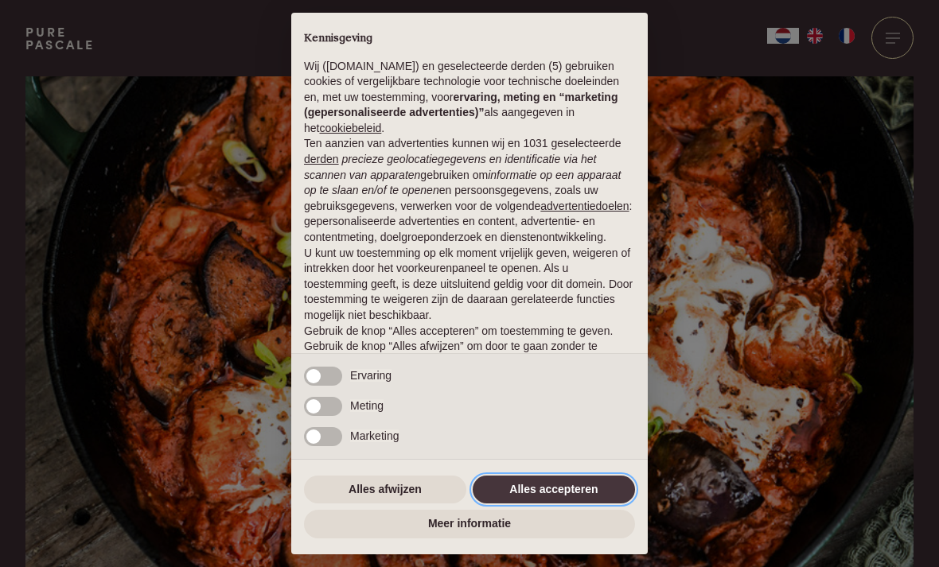
click at [522, 489] on button "Alles accepteren" at bounding box center [553, 490] width 162 height 29
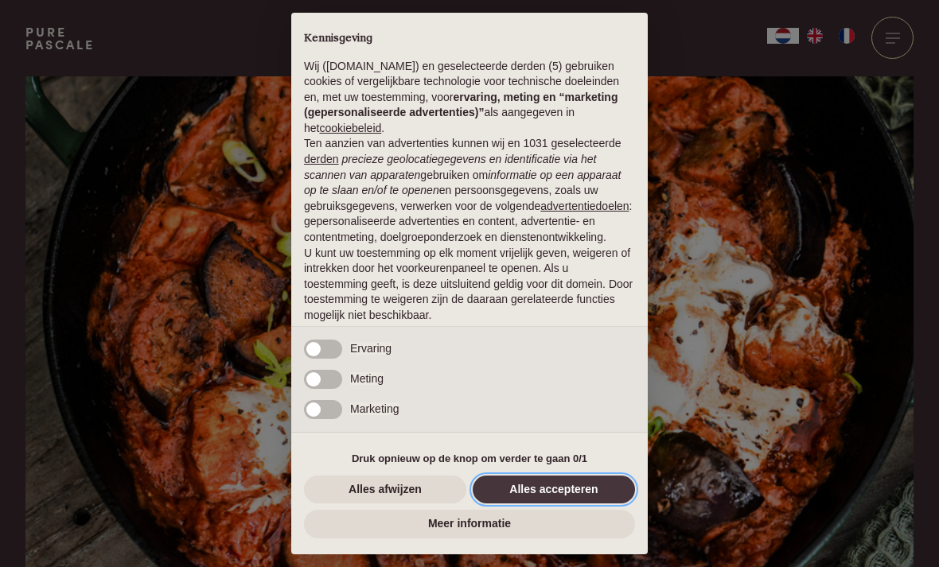
scroll to position [61, 0]
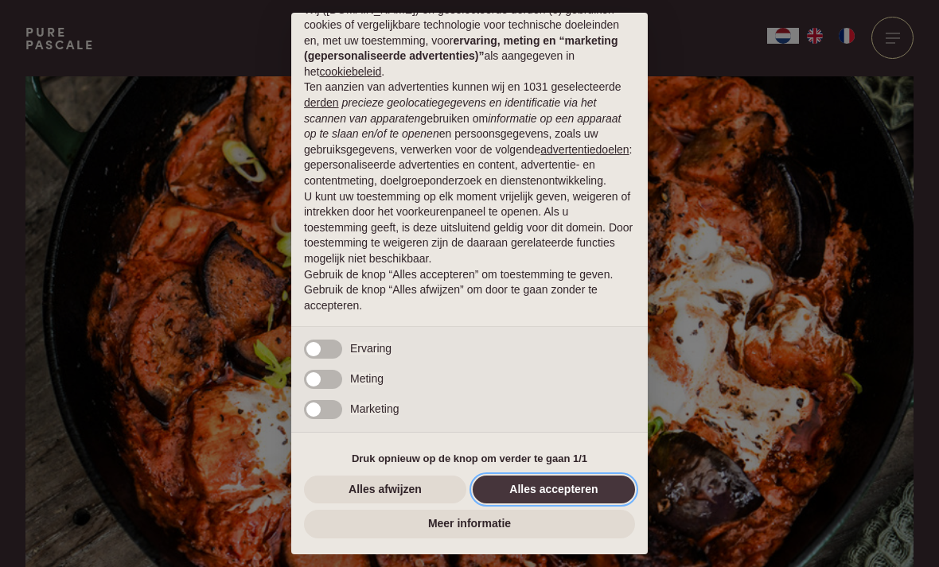
click at [521, 486] on button "Alles accepteren" at bounding box center [553, 490] width 162 height 29
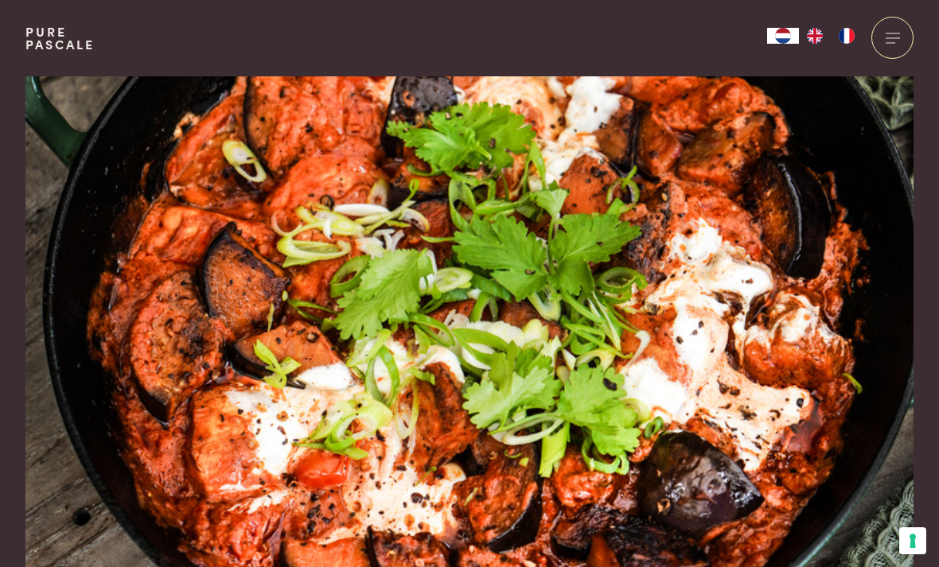
click at [892, 31] on div at bounding box center [892, 38] width 42 height 42
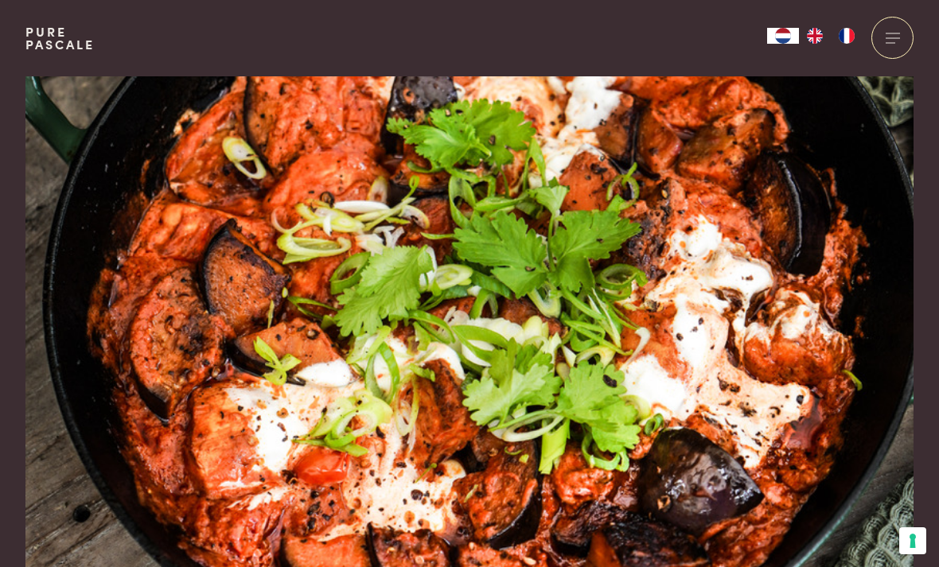
scroll to position [5, 0]
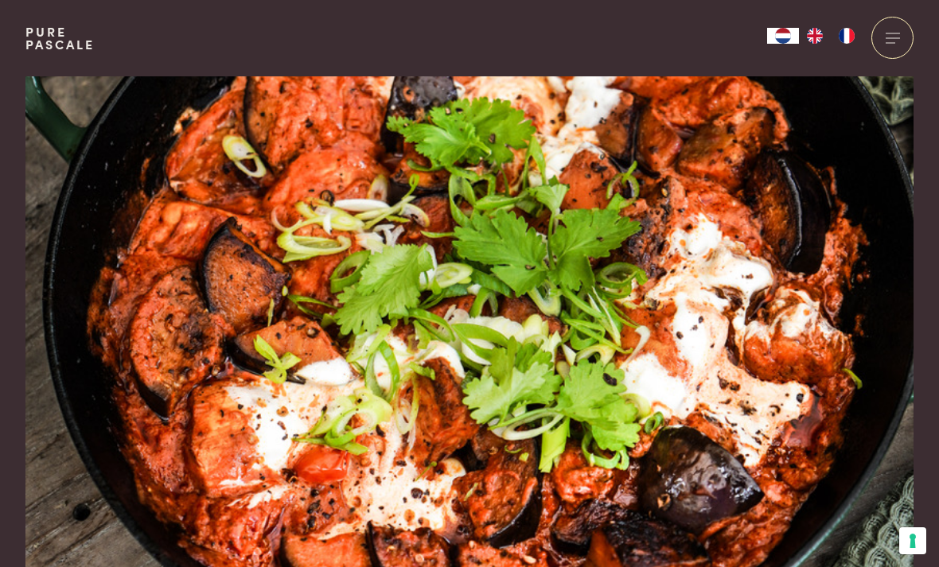
click at [898, 30] on div at bounding box center [892, 38] width 42 height 42
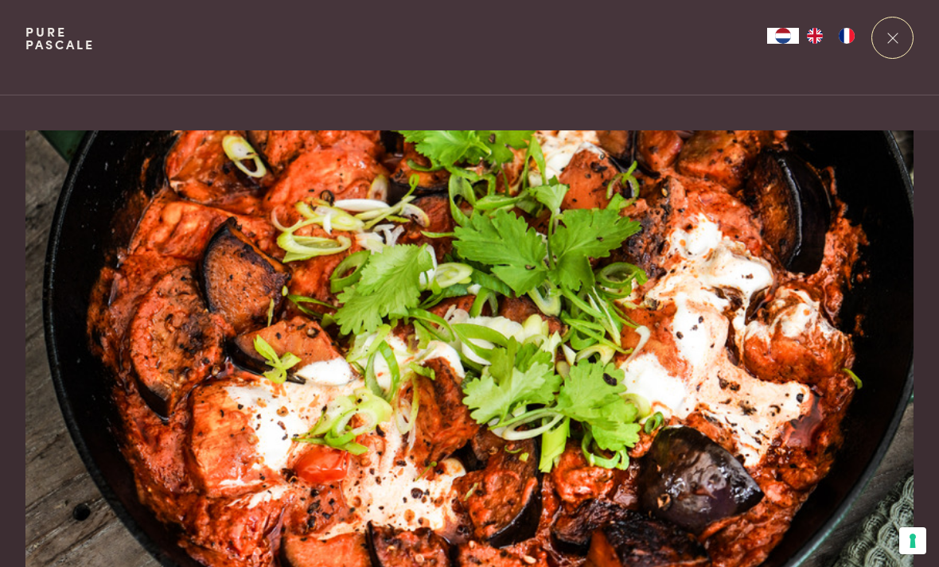
scroll to position [0, 0]
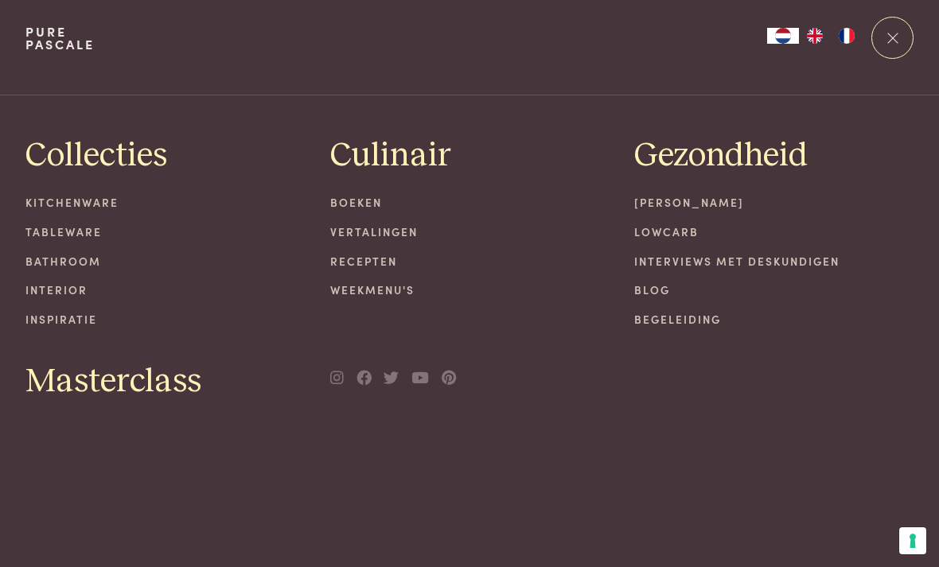
click at [371, 262] on link "Recepten" at bounding box center [469, 261] width 279 height 17
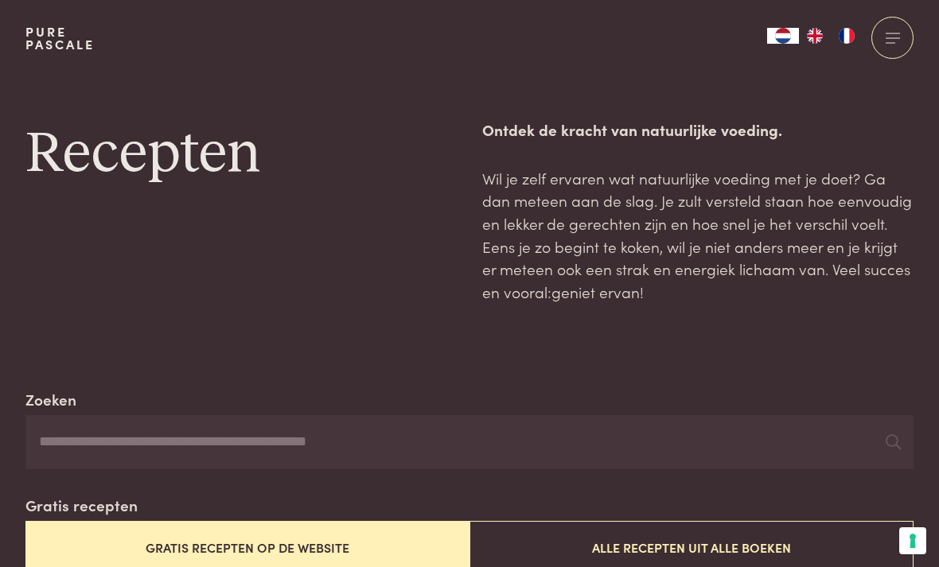
click at [892, 39] on div at bounding box center [892, 38] width 42 height 42
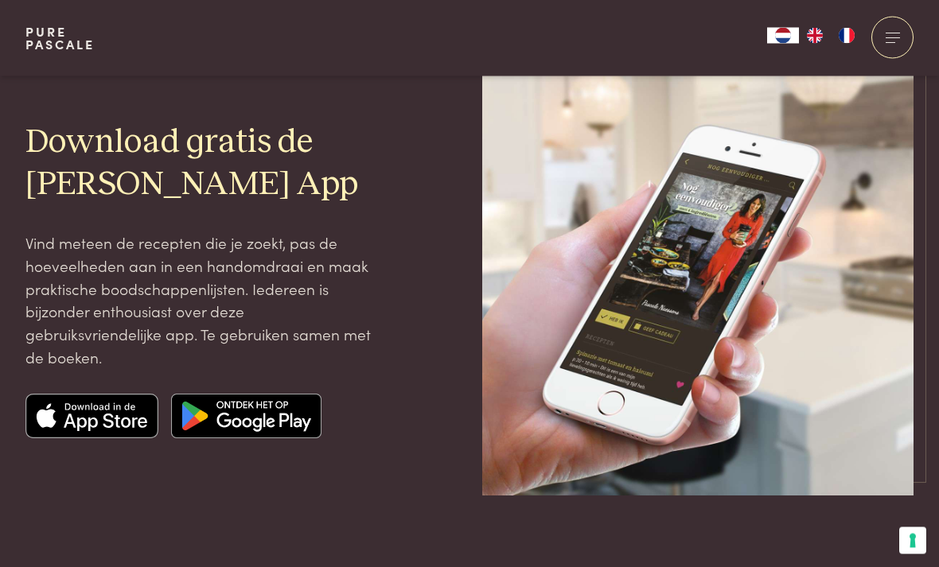
scroll to position [101, 0]
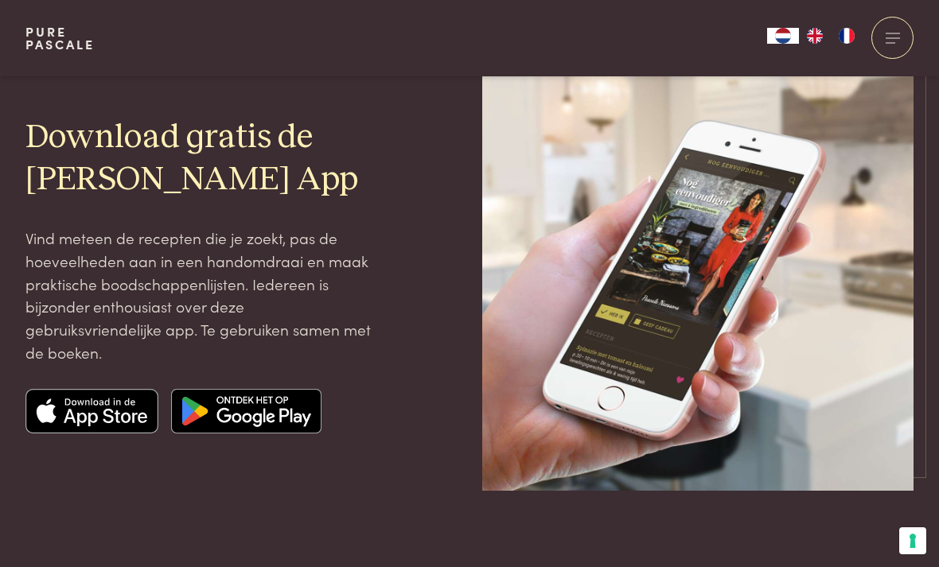
click at [80, 403] on img at bounding box center [92, 411] width 134 height 45
